Goal: Task Accomplishment & Management: Complete application form

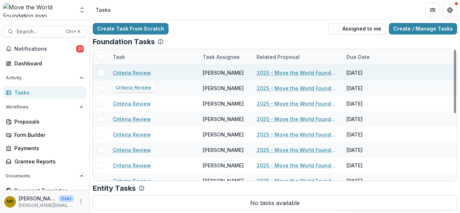
click at [137, 71] on link "Criteria Review" at bounding box center [132, 73] width 38 height 8
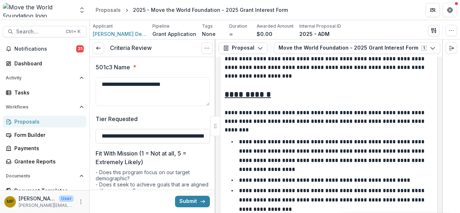
scroll to position [68, 0]
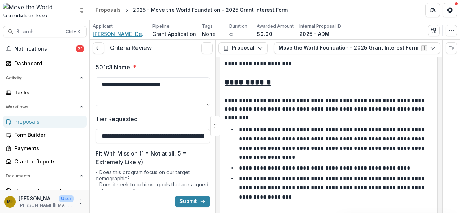
click at [126, 30] on span "[PERSON_NAME] Del Mar Foundation Inc" at bounding box center [120, 34] width 54 height 8
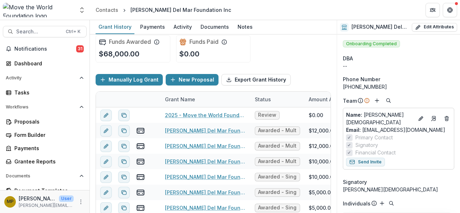
scroll to position [5, 0]
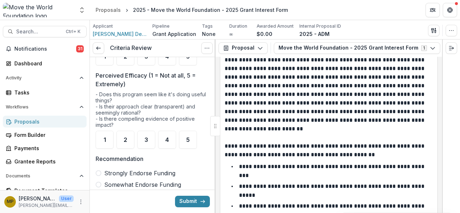
scroll to position [83, 0]
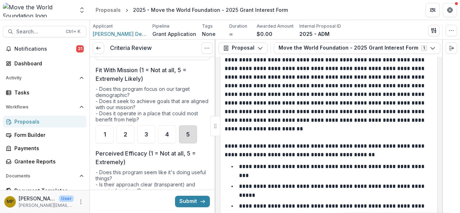
click at [186, 130] on div "5" at bounding box center [188, 135] width 18 height 18
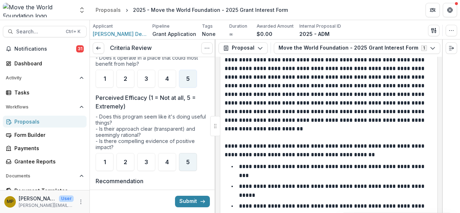
click at [189, 159] on span "5" at bounding box center [188, 162] width 4 height 6
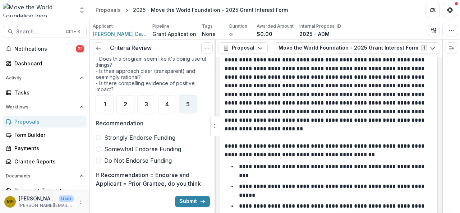
scroll to position [204, 0]
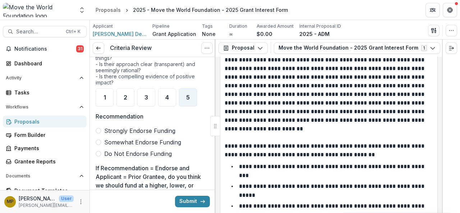
click at [136, 127] on span "Strongly Endorse Funding" at bounding box center [139, 131] width 71 height 9
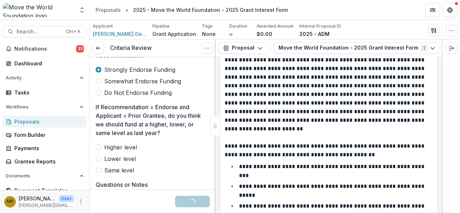
scroll to position [266, 0]
click at [123, 143] on span "Higher level" at bounding box center [120, 146] width 33 height 9
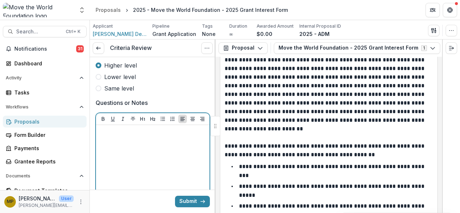
click at [144, 132] on p at bounding box center [153, 132] width 108 height 8
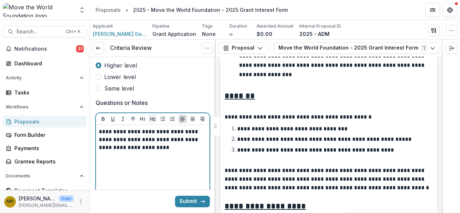
scroll to position [188, 0]
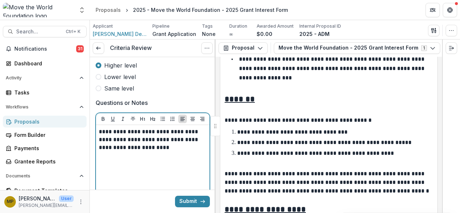
click at [170, 132] on p "**********" at bounding box center [152, 140] width 106 height 24
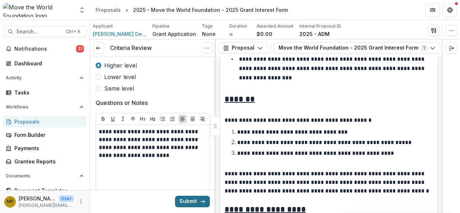
click at [196, 203] on button "Submit" at bounding box center [192, 202] width 35 height 12
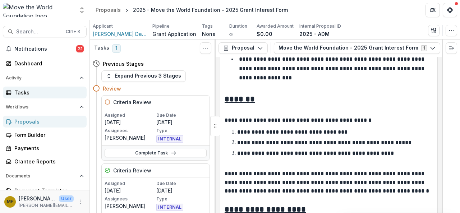
click at [22, 91] on div "Tasks" at bounding box center [47, 93] width 67 height 8
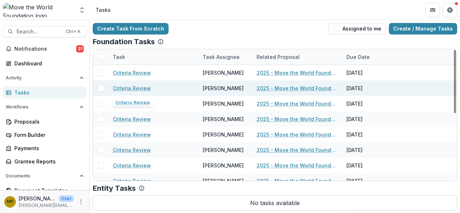
click at [122, 88] on link "Criteria Review" at bounding box center [132, 89] width 38 height 8
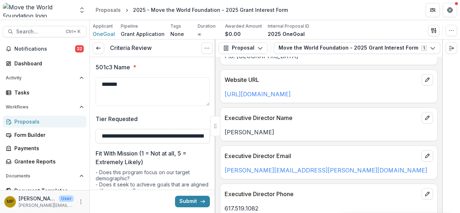
scroll to position [551, 0]
click at [105, 34] on span "OneGoal" at bounding box center [104, 34] width 22 height 8
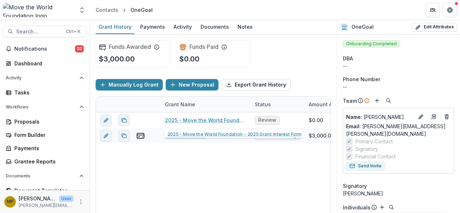
scroll to position [0, 1]
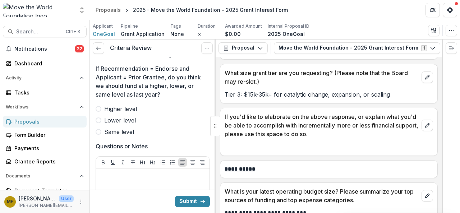
scroll to position [304, 0]
click at [112, 131] on span "Same level" at bounding box center [119, 131] width 30 height 9
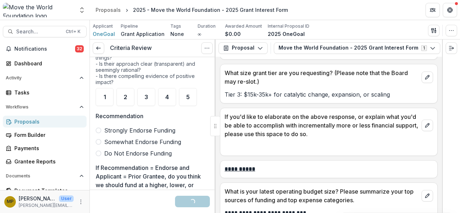
scroll to position [190, 0]
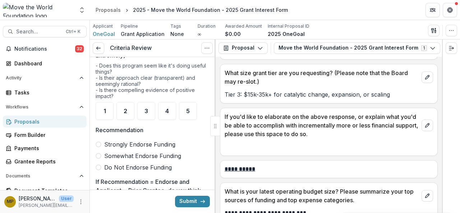
click at [99, 153] on span at bounding box center [99, 156] width 6 height 6
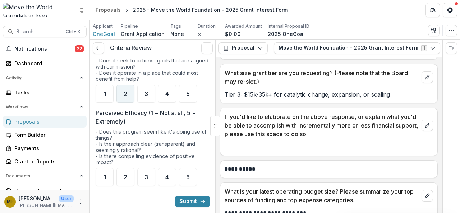
scroll to position [124, 0]
click at [159, 174] on div "4" at bounding box center [167, 177] width 18 height 18
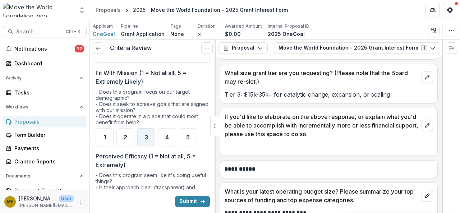
click at [147, 136] on span "3" at bounding box center [147, 138] width 4 height 6
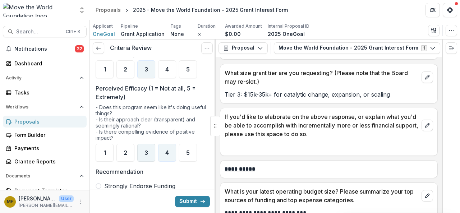
click at [143, 147] on div "3" at bounding box center [146, 153] width 18 height 18
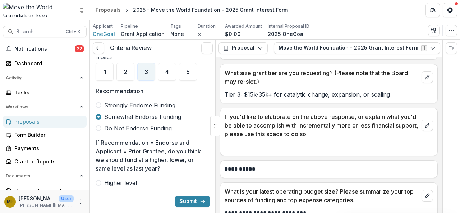
scroll to position [319, 0]
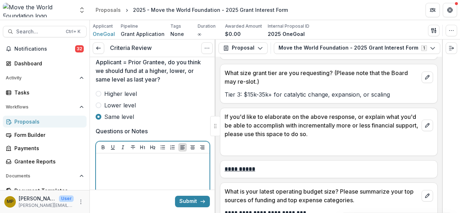
click at [146, 186] on div at bounding box center [153, 210] width 108 height 108
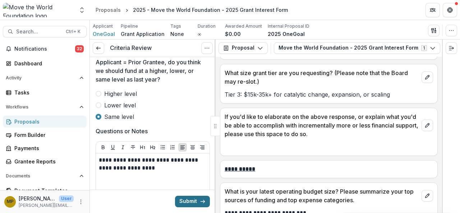
click at [184, 199] on button "Submit" at bounding box center [192, 202] width 35 height 12
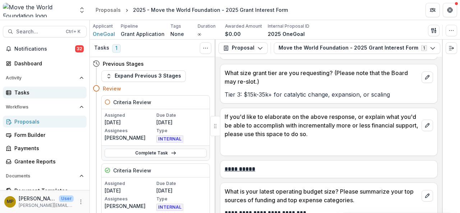
click at [24, 94] on div "Tasks" at bounding box center [47, 93] width 67 height 8
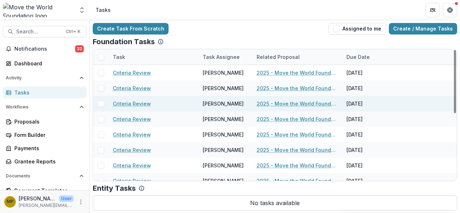
click at [125, 102] on link "Criteria Review" at bounding box center [132, 104] width 38 height 8
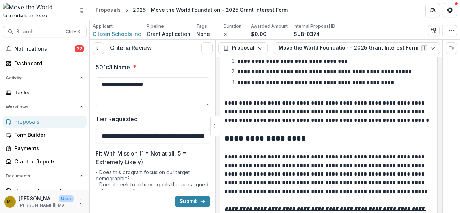
scroll to position [259, 0]
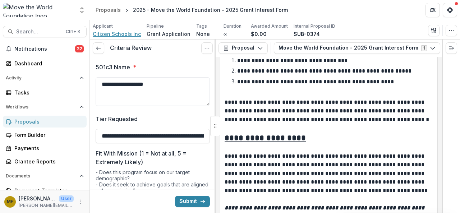
click at [105, 35] on span "Citizen Schools Inc" at bounding box center [117, 34] width 48 height 8
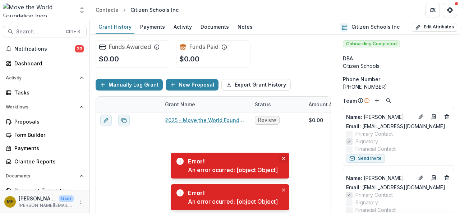
click at [286, 160] on button "Close" at bounding box center [283, 158] width 9 height 9
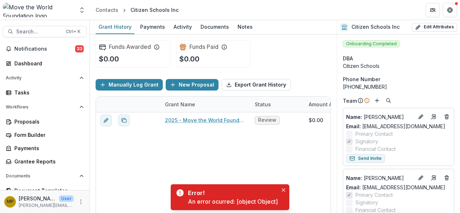
drag, startPoint x: 279, startPoint y: 192, endPoint x: 275, endPoint y: 196, distance: 5.6
click at [275, 196] on div "Error! An error ocurred: [object Object]" at bounding box center [233, 197] width 90 height 17
click at [285, 189] on icon "Close" at bounding box center [284, 190] width 4 height 4
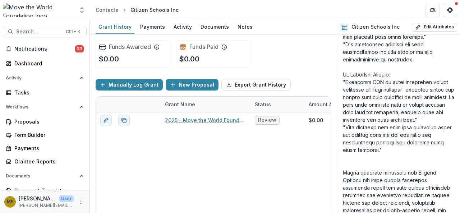
scroll to position [2282, 0]
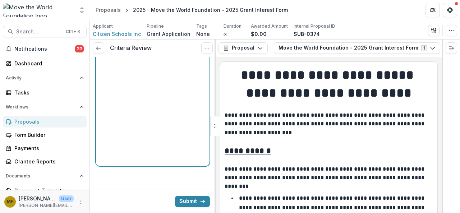
drag, startPoint x: 144, startPoint y: 124, endPoint x: 147, endPoint y: 112, distance: 13.1
click at [147, 112] on div at bounding box center [153, 109] width 108 height 108
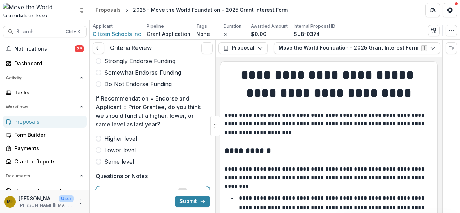
scroll to position [239, 0]
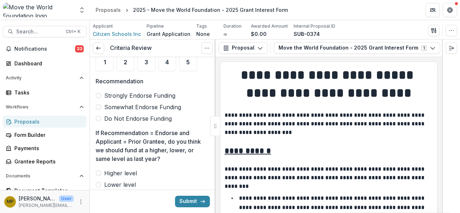
click at [108, 105] on span "Somewhat Endorse Funding" at bounding box center [142, 107] width 77 height 9
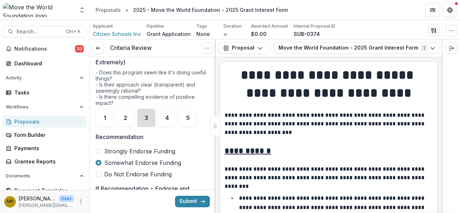
click at [147, 109] on div "3" at bounding box center [146, 118] width 18 height 18
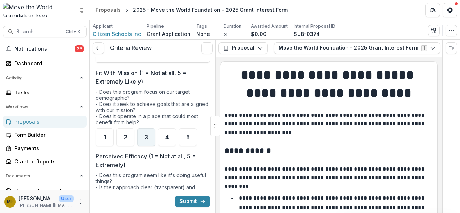
click at [155, 142] on div "3" at bounding box center [146, 137] width 18 height 18
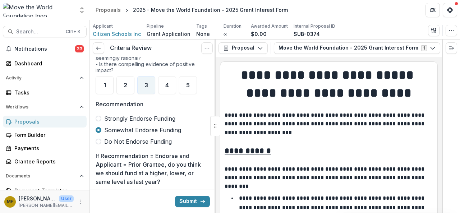
scroll to position [336, 0]
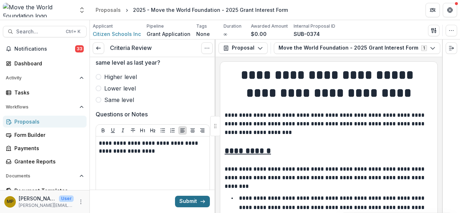
click at [194, 205] on button "Submit" at bounding box center [192, 202] width 35 height 12
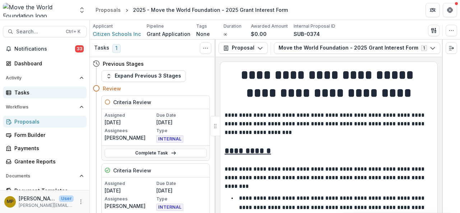
click at [31, 92] on div "Tasks" at bounding box center [47, 93] width 67 height 8
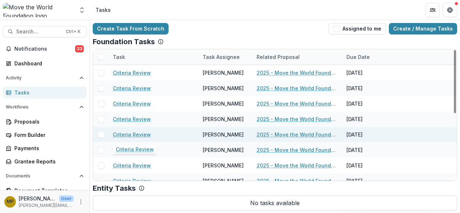
click at [139, 133] on link "Criteria Review" at bounding box center [132, 135] width 38 height 8
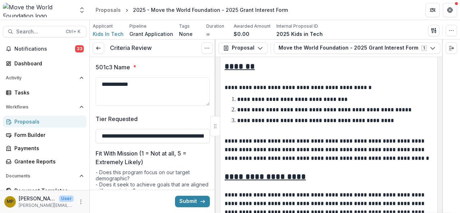
scroll to position [260, 0]
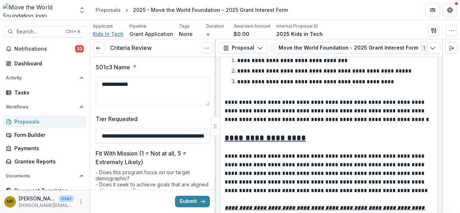
click at [101, 35] on span "Kids In Tech" at bounding box center [108, 34] width 31 height 8
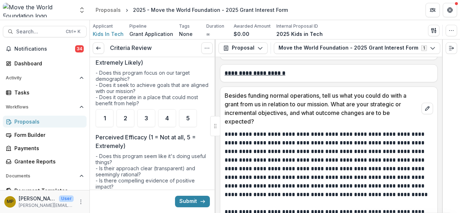
scroll to position [99, 0]
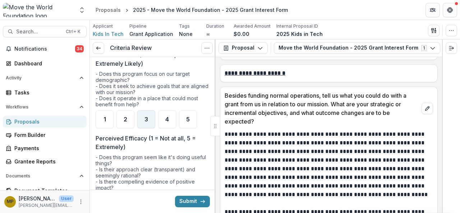
click at [155, 117] on ul "1 2 3 4 5" at bounding box center [153, 119] width 114 height 18
click at [167, 119] on span "4" at bounding box center [167, 120] width 4 height 6
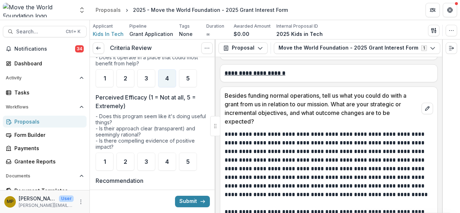
click at [162, 150] on div "- Does this program seem like it's doing useful things? - Is their approach cle…" at bounding box center [153, 133] width 114 height 40
click at [166, 159] on span "4" at bounding box center [167, 162] width 4 height 6
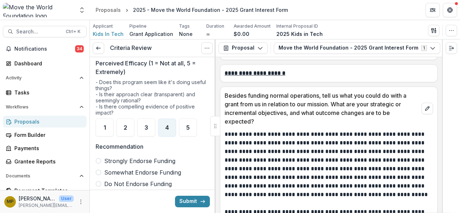
scroll to position [174, 0]
click at [136, 172] on span "Somewhat Endorse Funding" at bounding box center [142, 172] width 77 height 9
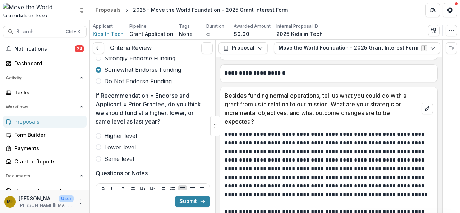
scroll to position [277, 0]
click at [109, 146] on span "Lower level" at bounding box center [120, 147] width 32 height 9
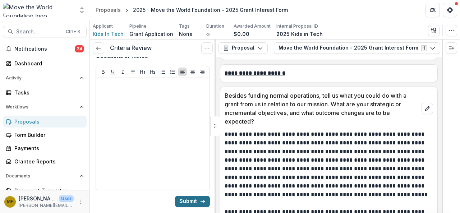
scroll to position [395, 0]
click at [191, 202] on button "Submit" at bounding box center [192, 202] width 35 height 12
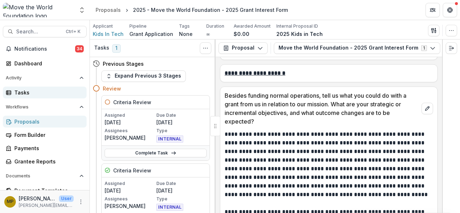
click at [28, 92] on div "Tasks" at bounding box center [47, 93] width 67 height 8
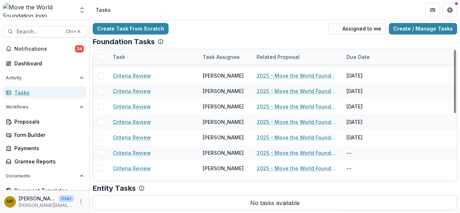
scroll to position [139, 0]
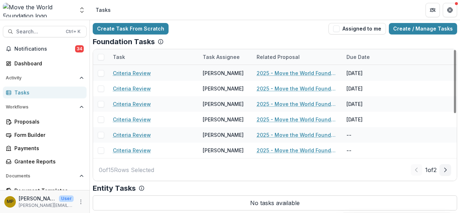
click at [439, 169] on div "1 of 2" at bounding box center [431, 170] width 40 height 12
